Goal: Task Accomplishment & Management: Complete application form

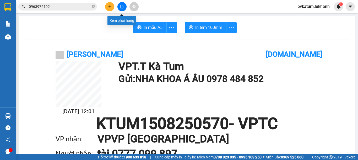
click at [106, 9] on button at bounding box center [109, 6] width 9 height 9
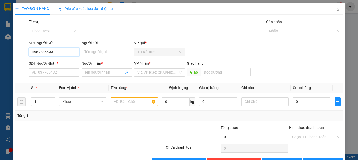
type input "0962386699"
click at [111, 51] on input "Người gửi" at bounding box center [107, 52] width 51 height 8
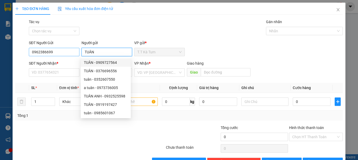
type input "TUÂN"
click at [64, 55] on input "0962386699" at bounding box center [54, 52] width 51 height 8
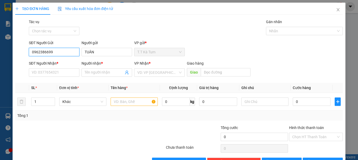
click at [61, 54] on input "0962386699" at bounding box center [54, 52] width 51 height 8
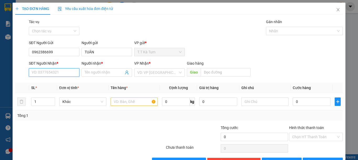
click at [59, 73] on input "SĐT Người Nhận *" at bounding box center [54, 72] width 51 height 8
paste input "0962386699"
type input "0962386699"
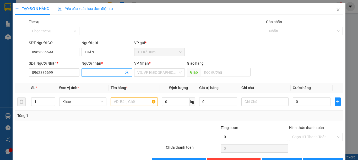
click at [91, 76] on div "Người nhận * Tên người nhận" at bounding box center [107, 69] width 51 height 18
click at [91, 76] on span at bounding box center [107, 72] width 51 height 8
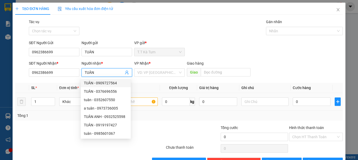
type input "TUÂN"
click at [140, 102] on input "text" at bounding box center [134, 101] width 47 height 8
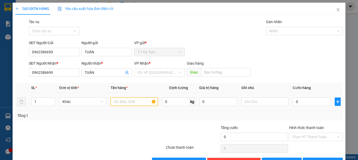
click at [137, 102] on input "text" at bounding box center [134, 101] width 47 height 8
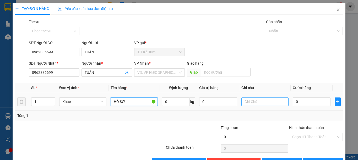
type input "HỒ SƠ"
click at [261, 99] on input "text" at bounding box center [264, 101] width 47 height 8
type input "T"
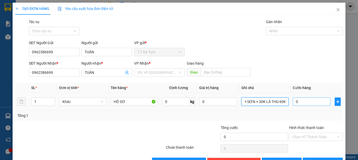
type input "SG - KATUM CHƯA THU 30K GỬI NGƯỢC NINH SƠN + 30K LÀ THU 60K"
click at [311, 100] on input "0" at bounding box center [312, 101] width 38 height 8
type input "6"
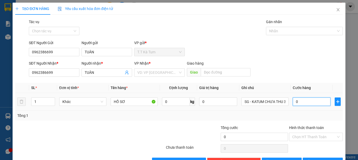
type input "6"
type input "60"
type input "600"
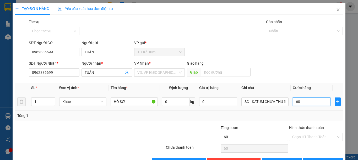
type input "600"
type input "6.000"
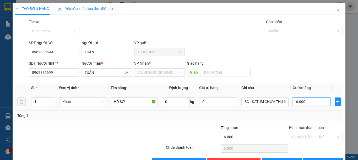
type input "60.000"
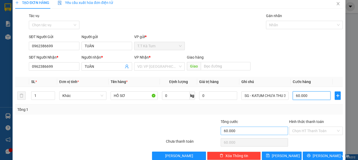
scroll to position [16, 0]
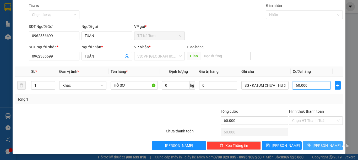
type input "60.000"
click at [305, 141] on button "Lưu và In" at bounding box center [323, 145] width 40 height 8
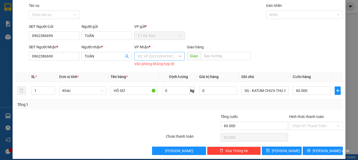
click at [146, 56] on input "search" at bounding box center [157, 56] width 41 height 8
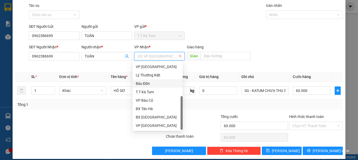
scroll to position [34, 0]
click at [153, 123] on div "VP Ninh Sơn" at bounding box center [158, 125] width 44 height 6
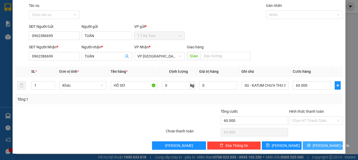
click at [319, 145] on span "Lưu và In" at bounding box center [331, 145] width 37 height 6
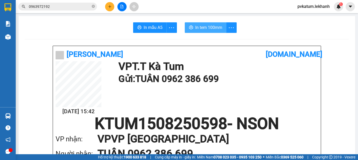
click at [206, 31] on span "In tem 100mm" at bounding box center [208, 27] width 27 height 7
click at [203, 27] on span "In tem 100mm" at bounding box center [208, 27] width 27 height 7
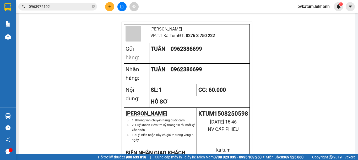
scroll to position [518, 0]
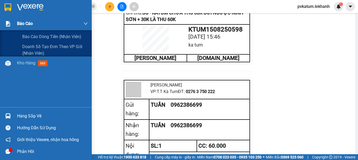
click at [29, 21] on span "Báo cáo" at bounding box center [25, 23] width 16 height 7
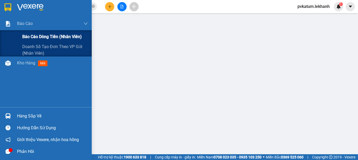
scroll to position [100, 0]
click at [30, 39] on span "Báo cáo dòng tiền (nhân viên)" at bounding box center [52, 36] width 60 height 7
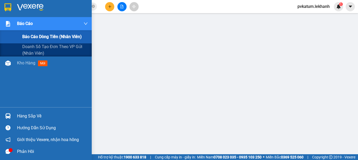
click at [28, 34] on span "Báo cáo dòng tiền (nhân viên)" at bounding box center [52, 36] width 60 height 7
click at [51, 36] on span "Báo cáo dòng tiền (nhân viên)" at bounding box center [52, 36] width 60 height 7
click at [30, 33] on span "Báo cáo dòng tiền (nhân viên)" at bounding box center [52, 36] width 60 height 7
click at [30, 36] on span "Báo cáo dòng tiền (nhân viên)" at bounding box center [52, 36] width 60 height 7
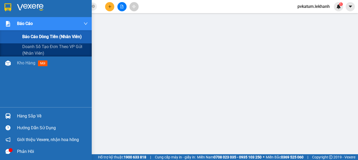
drag, startPoint x: 44, startPoint y: 50, endPoint x: 38, endPoint y: 59, distance: 11.1
click at [42, 53] on span "Doanh số tạo đơn theo VP gửi (nhân viên)" at bounding box center [55, 49] width 66 height 13
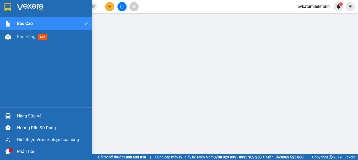
drag, startPoint x: 38, startPoint y: 59, endPoint x: 36, endPoint y: 50, distance: 8.5
click at [38, 59] on div "Báo cáo Báo cáo dòng tiền (nhân viên) Doanh số tạo đơn theo VP gửi (nhân viên) …" at bounding box center [46, 62] width 92 height 90
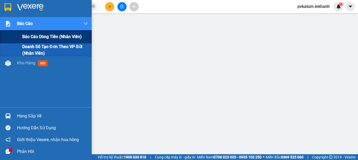
click at [29, 37] on span "Báo cáo dòng tiền (nhân viên)" at bounding box center [52, 36] width 60 height 7
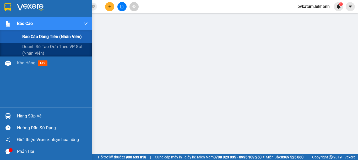
click at [22, 34] on div "Báo cáo dòng tiền (nhân viên)" at bounding box center [46, 36] width 92 height 13
click at [42, 38] on span "Báo cáo dòng tiền (nhân viên)" at bounding box center [52, 36] width 60 height 7
click at [11, 25] on div at bounding box center [7, 23] width 9 height 9
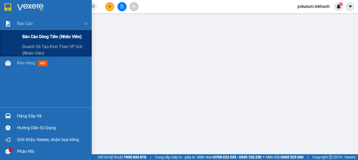
click at [28, 39] on span "Báo cáo dòng tiền (nhân viên)" at bounding box center [52, 36] width 60 height 7
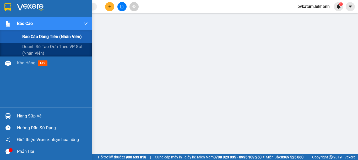
click at [66, 36] on span "Báo cáo dòng tiền (nhân viên)" at bounding box center [52, 36] width 60 height 7
drag, startPoint x: 69, startPoint y: 36, endPoint x: 50, endPoint y: 34, distance: 18.9
click at [66, 36] on span "Báo cáo dòng tiền (nhân viên)" at bounding box center [52, 36] width 60 height 7
drag, startPoint x: 37, startPoint y: 34, endPoint x: 5, endPoint y: 30, distance: 32.3
click at [24, 34] on span "Báo cáo dòng tiền (nhân viên)" at bounding box center [52, 36] width 60 height 7
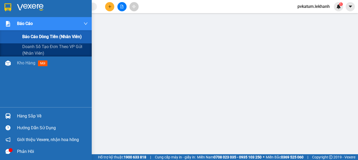
click at [5, 30] on div "Báo cáo" at bounding box center [46, 23] width 92 height 13
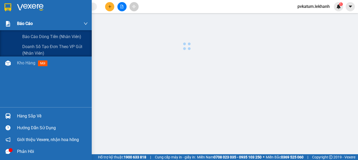
click at [10, 30] on div "Báo cáo" at bounding box center [46, 23] width 92 height 13
click at [41, 39] on span "Báo cáo dòng tiền (nhân viên)" at bounding box center [52, 36] width 60 height 7
